Goal: Task Accomplishment & Management: Use online tool/utility

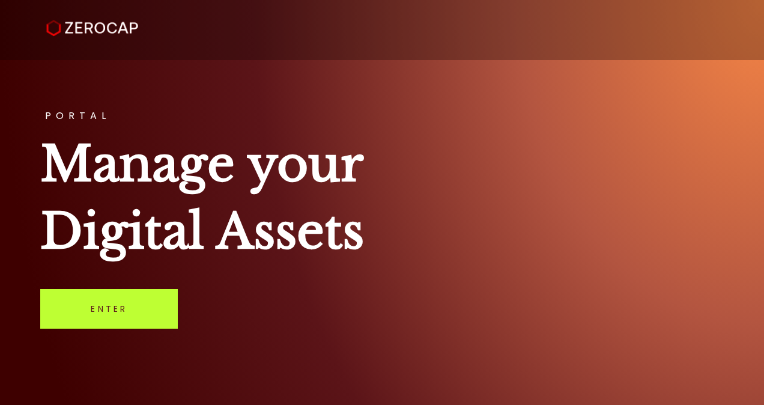
click at [118, 302] on link "Enter" at bounding box center [109, 309] width 138 height 40
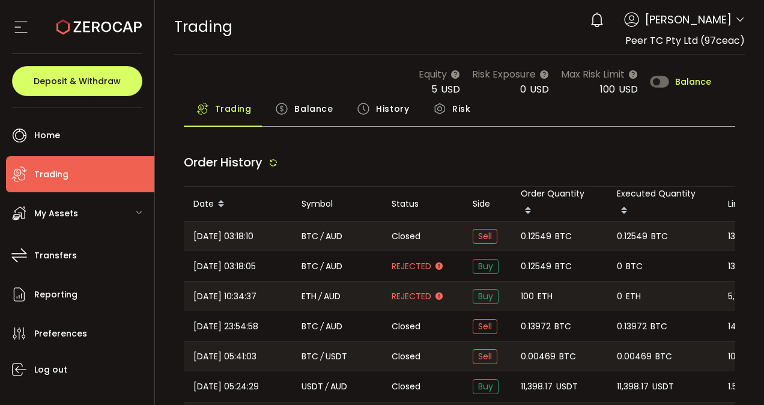
type input "***"
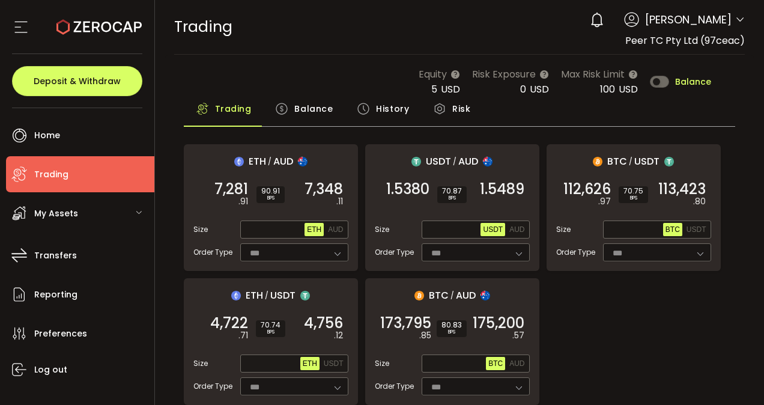
click at [59, 180] on span "Trading" at bounding box center [51, 174] width 34 height 17
click at [382, 108] on span "History" at bounding box center [392, 109] width 33 height 24
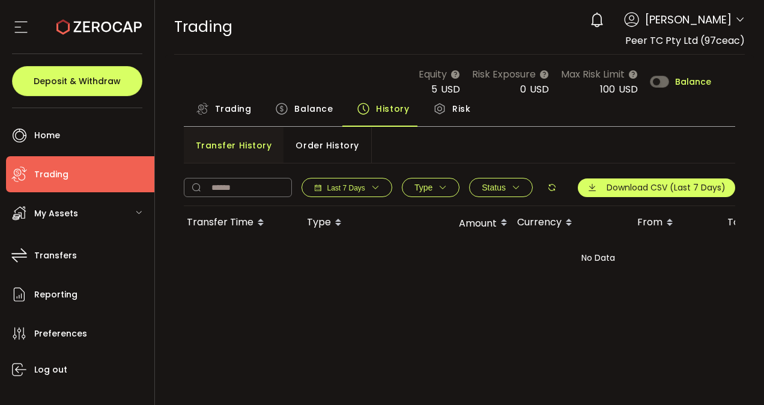
click at [376, 183] on icon "button" at bounding box center [375, 187] width 8 height 8
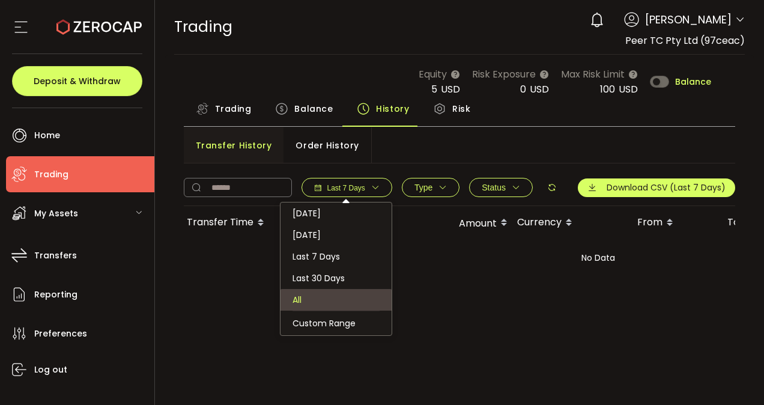
click at [321, 306] on li "All" at bounding box center [336, 300] width 111 height 22
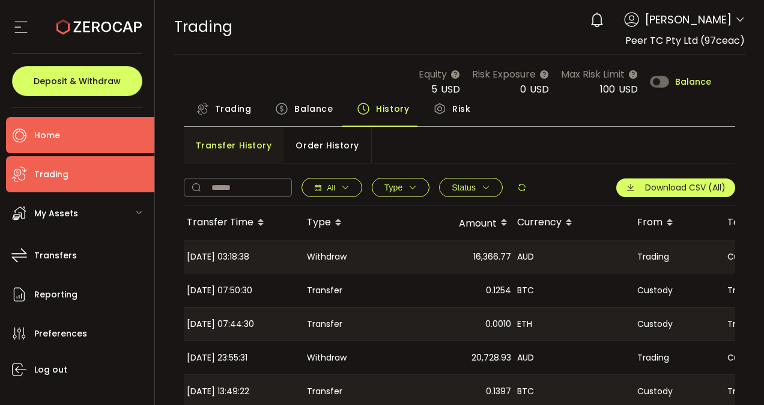
click at [61, 139] on li "Home" at bounding box center [80, 135] width 148 height 36
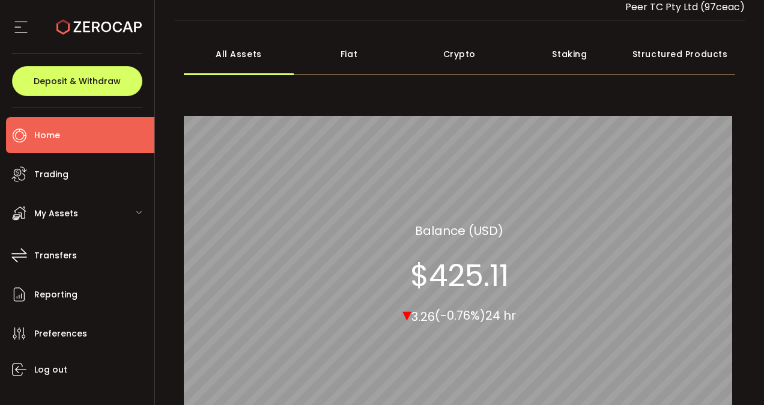
scroll to position [33, 0]
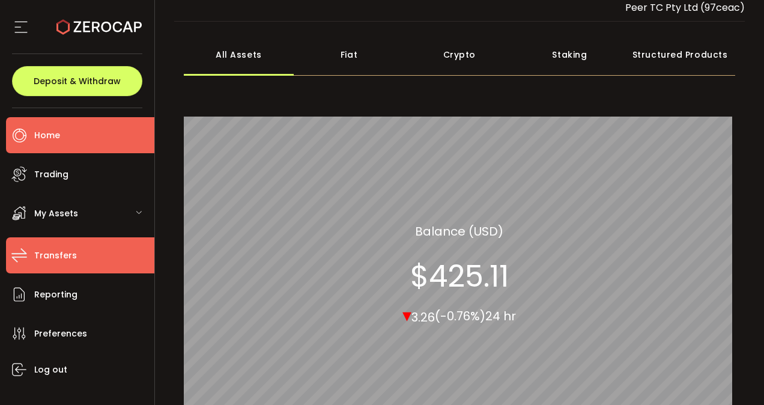
click at [69, 259] on span "Transfers" at bounding box center [55, 255] width 43 height 17
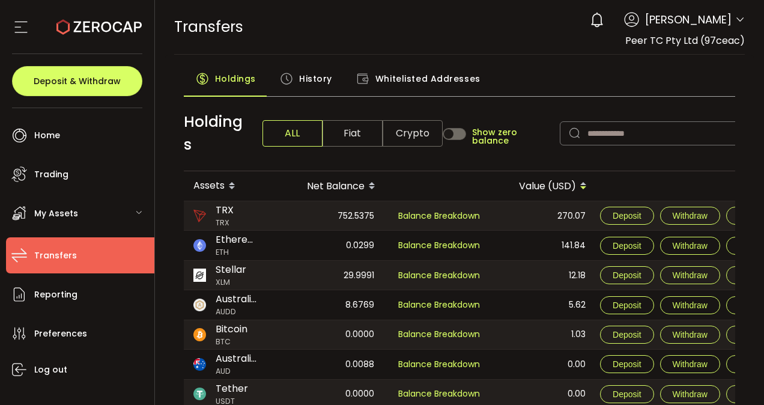
click at [315, 78] on span "History" at bounding box center [315, 79] width 33 height 24
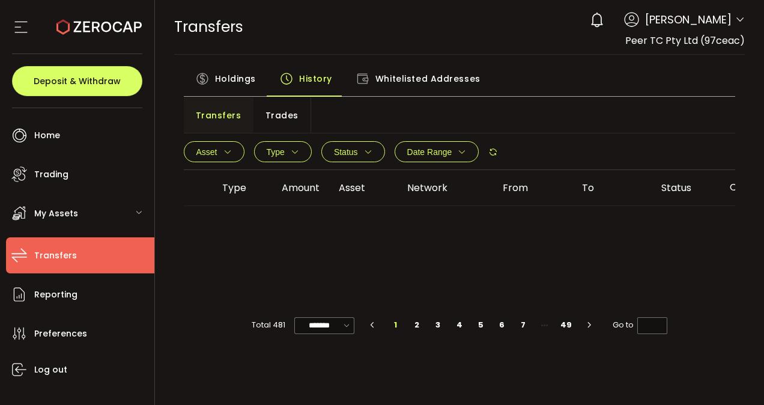
click at [231, 78] on span "Holdings" at bounding box center [235, 79] width 41 height 24
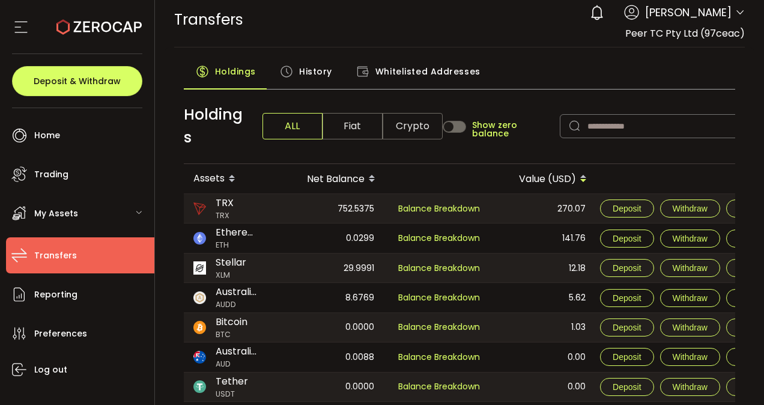
scroll to position [8, 0]
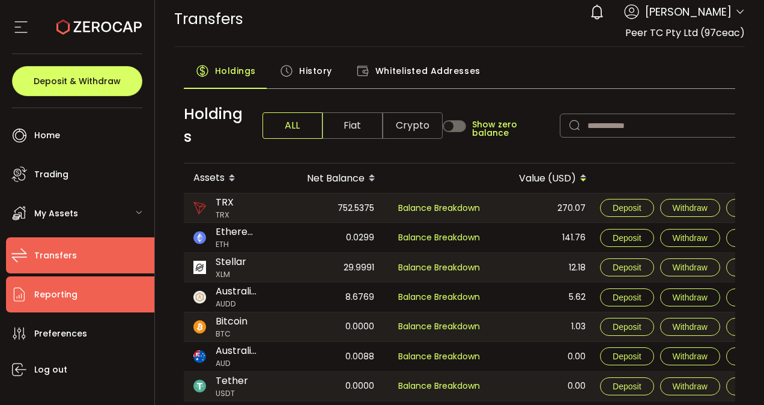
click at [55, 295] on span "Reporting" at bounding box center [55, 294] width 43 height 17
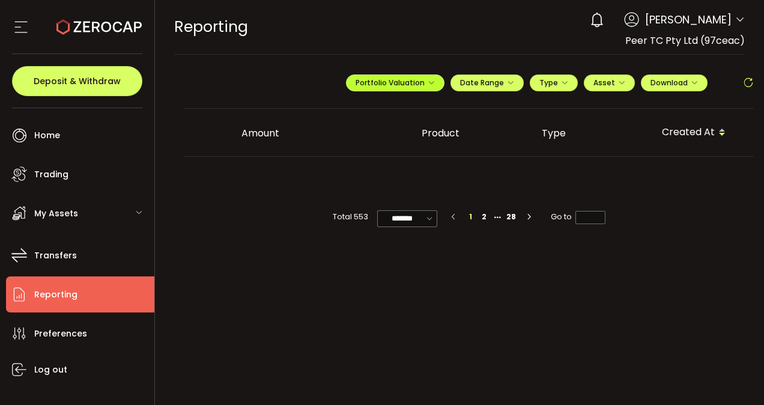
click at [437, 84] on button "Portfolio Valuation" at bounding box center [395, 82] width 99 height 17
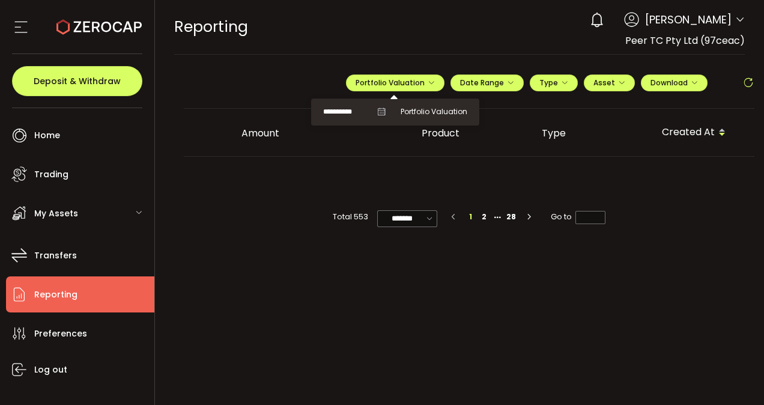
click at [383, 112] on icon at bounding box center [381, 112] width 8 height 8
click at [423, 112] on span "Portfolio Valuation" at bounding box center [434, 111] width 67 height 11
click at [516, 82] on button "Date Range" at bounding box center [487, 82] width 73 height 17
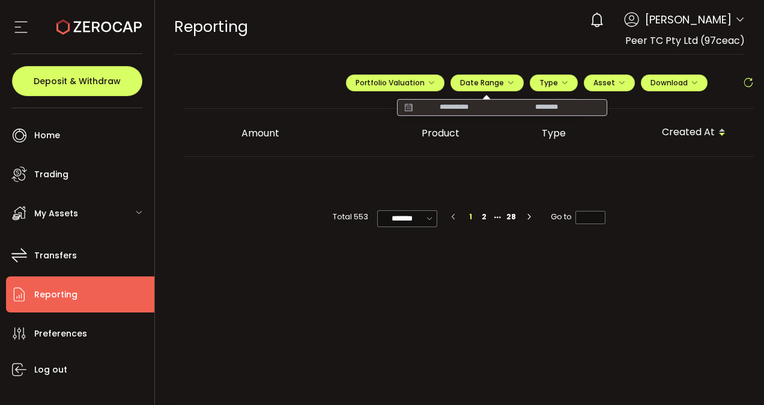
click at [410, 108] on icon at bounding box center [408, 108] width 15 height 12
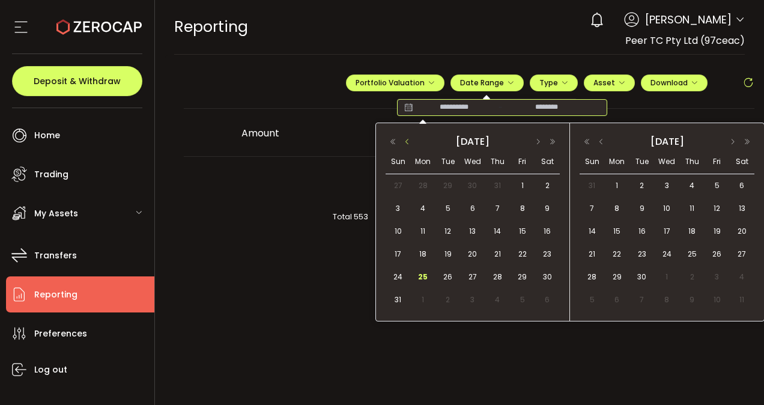
click at [407, 141] on button "button" at bounding box center [407, 142] width 14 height 8
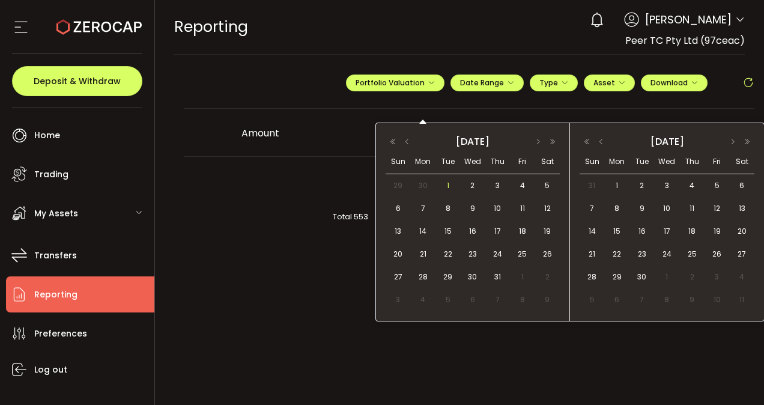
click at [450, 185] on span "1" at bounding box center [448, 185] width 14 height 14
click at [603, 139] on button "button" at bounding box center [601, 142] width 14 height 8
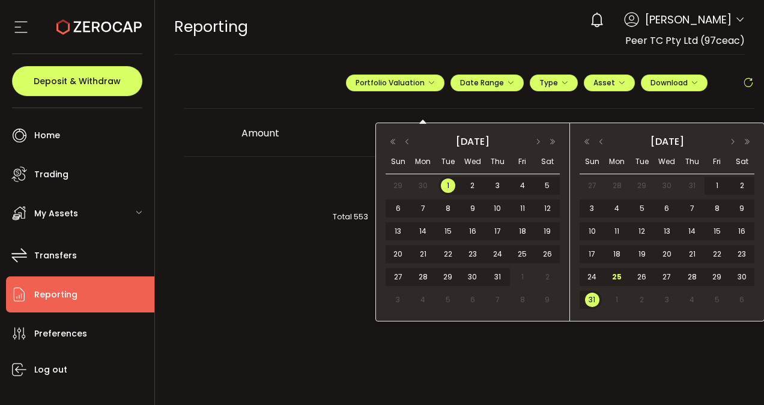
click at [589, 296] on span "31" at bounding box center [592, 300] width 14 height 14
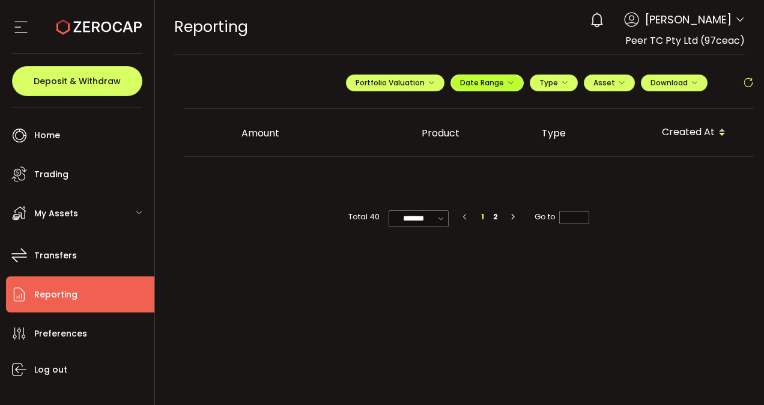
click at [514, 81] on icon "button" at bounding box center [510, 82] width 7 height 7
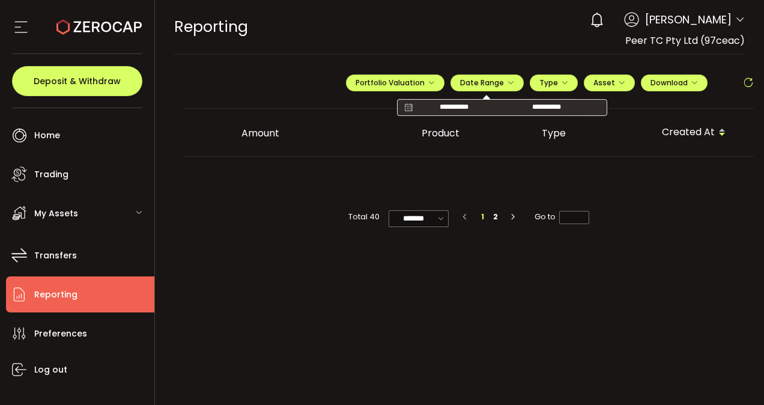
click at [634, 269] on main "**********" at bounding box center [470, 230] width 610 height 350
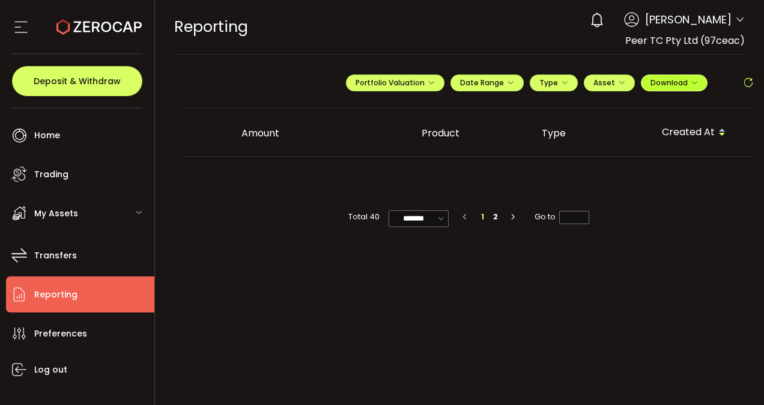
click at [696, 82] on icon "button" at bounding box center [694, 82] width 7 height 7
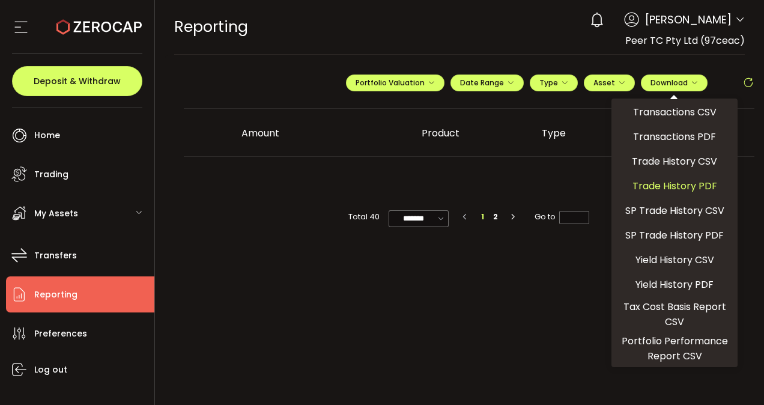
click at [672, 187] on span "Trade History PDF" at bounding box center [675, 185] width 85 height 15
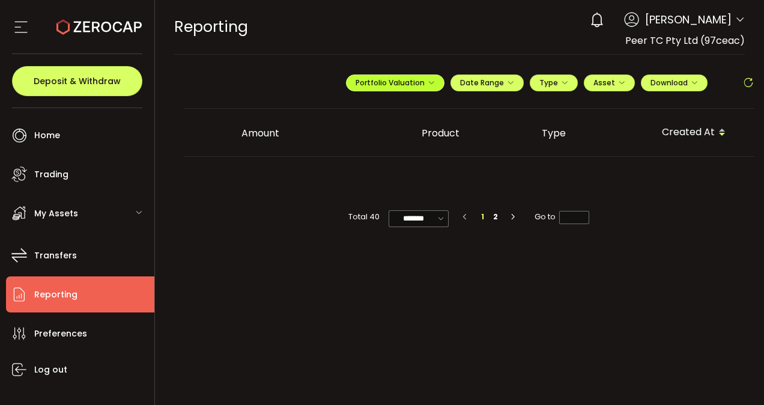
click at [403, 83] on span "Portfolio Valuation" at bounding box center [395, 83] width 79 height 10
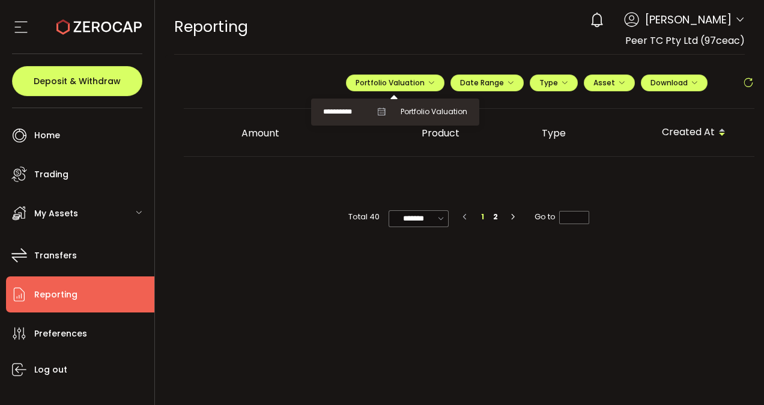
click at [384, 112] on icon at bounding box center [381, 112] width 8 height 8
click at [363, 112] on input "**********" at bounding box center [347, 112] width 48 height 15
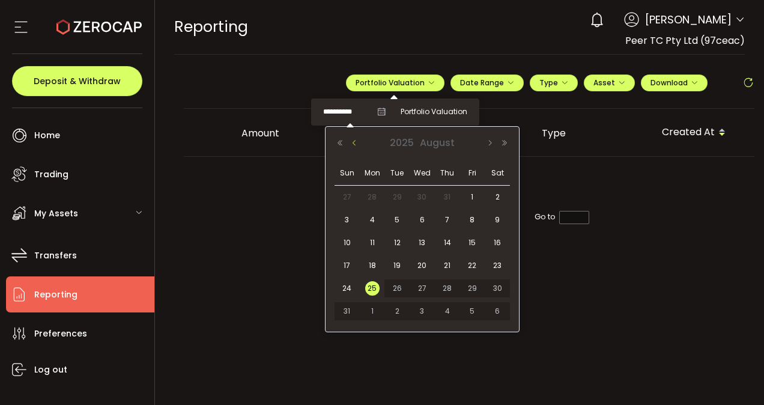
click at [356, 146] on button "Previous Month" at bounding box center [354, 143] width 14 height 8
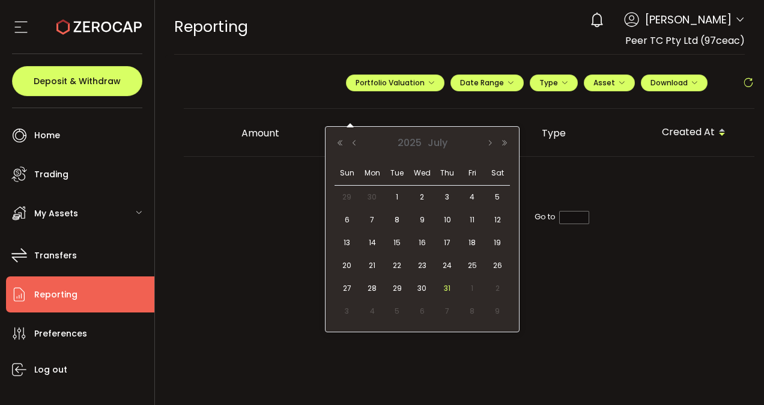
click at [448, 287] on span "31" at bounding box center [447, 288] width 14 height 14
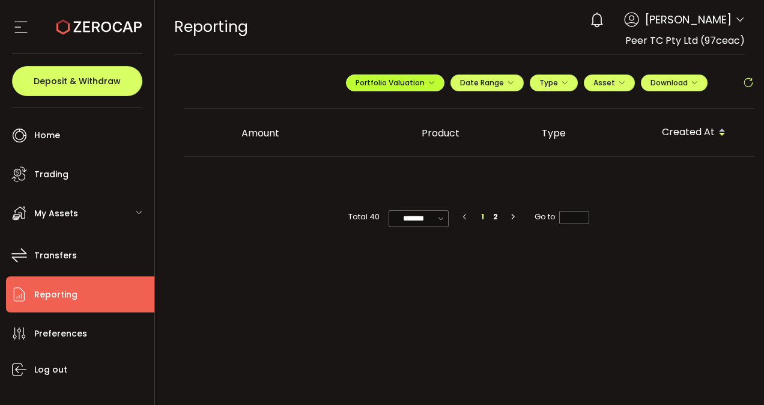
click at [404, 82] on span "Portfolio Valuation" at bounding box center [395, 83] width 79 height 10
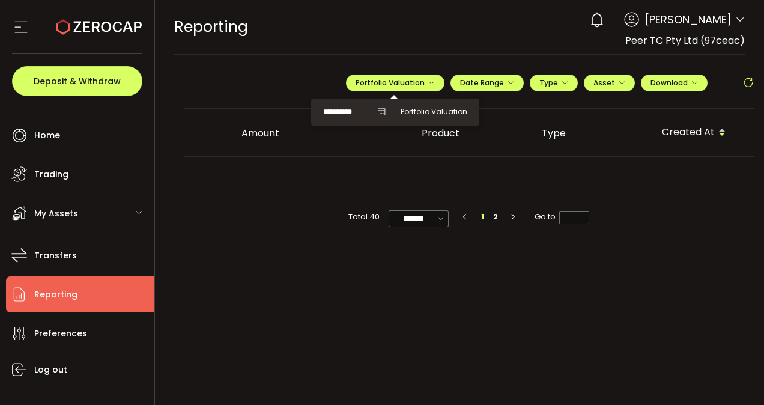
click at [385, 115] on icon at bounding box center [381, 112] width 8 height 8
click at [425, 113] on span "Portfolio Valuation" at bounding box center [434, 111] width 67 height 11
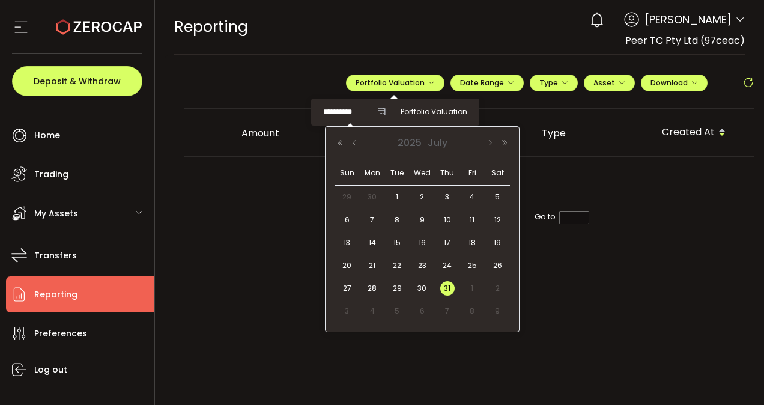
click at [368, 112] on input "**********" at bounding box center [347, 112] width 48 height 15
click at [356, 144] on button "Previous Month" at bounding box center [354, 143] width 14 height 8
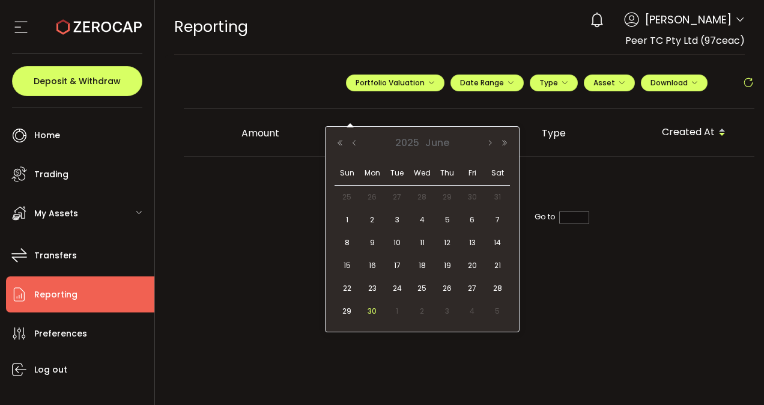
click at [371, 308] on span "30" at bounding box center [372, 311] width 14 height 14
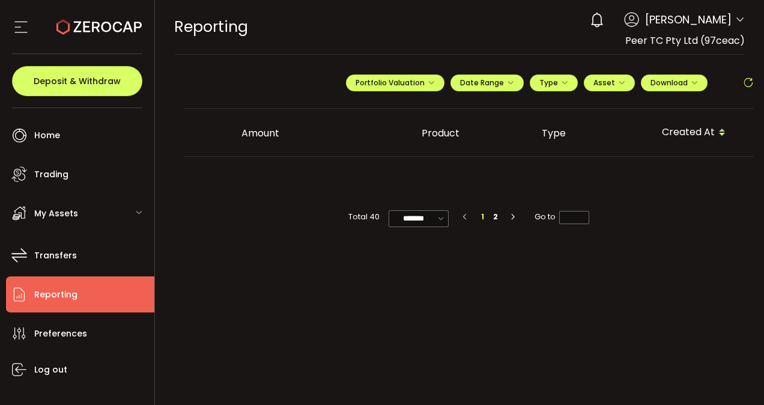
click at [607, 316] on main "**********" at bounding box center [470, 230] width 610 height 350
